Goal: Information Seeking & Learning: Check status

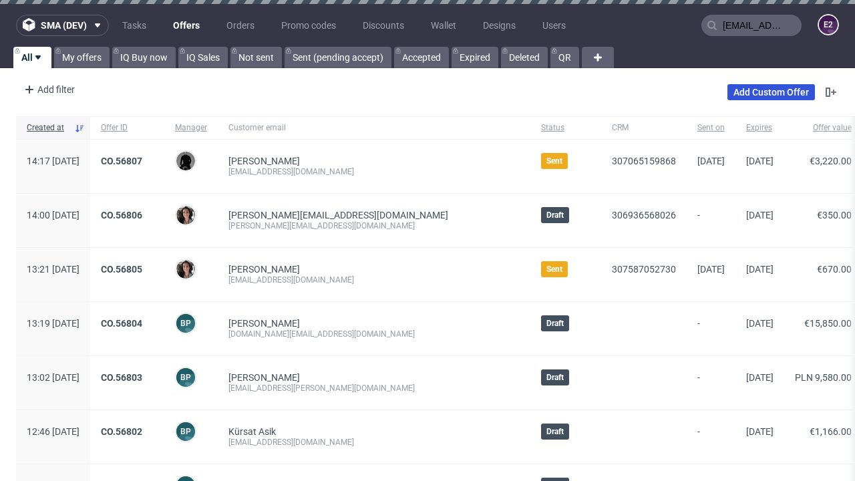
type input "[EMAIL_ADDRESS][DOMAIN_NAME]"
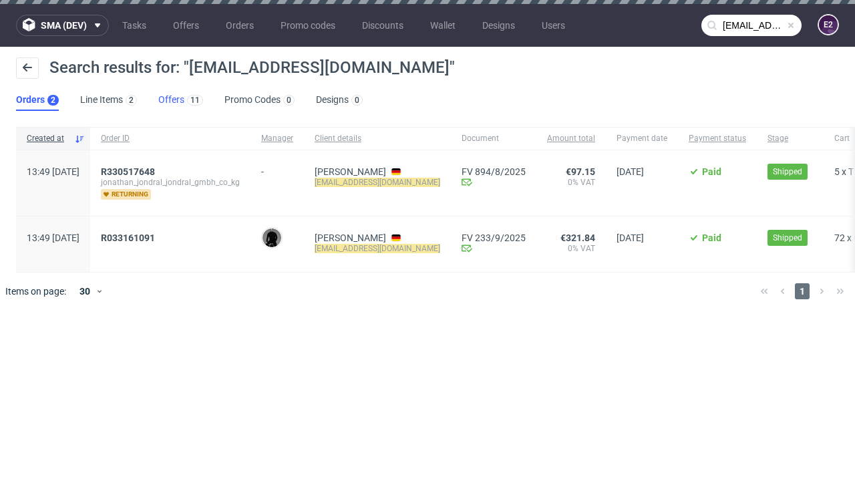
click at [180, 100] on link "Offers 11" at bounding box center [180, 99] width 45 height 21
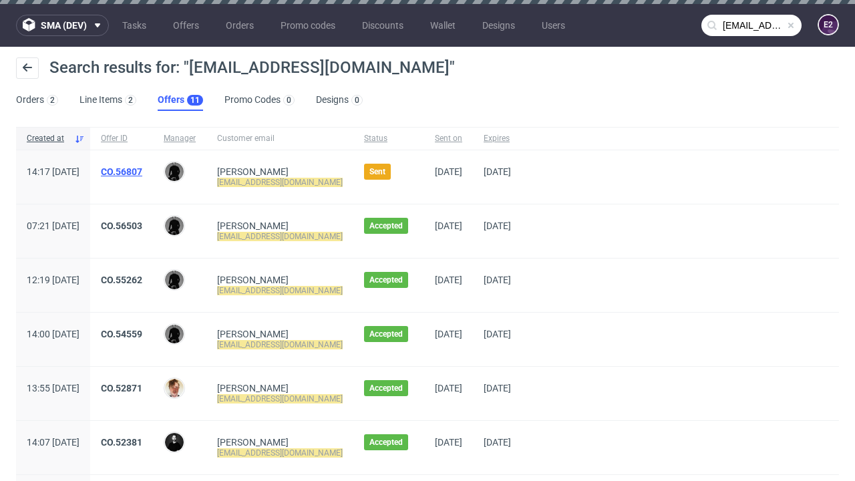
click at [142, 172] on link "CO.56807" at bounding box center [121, 171] width 41 height 11
